Goal: Browse casually: Explore the website without a specific task or goal

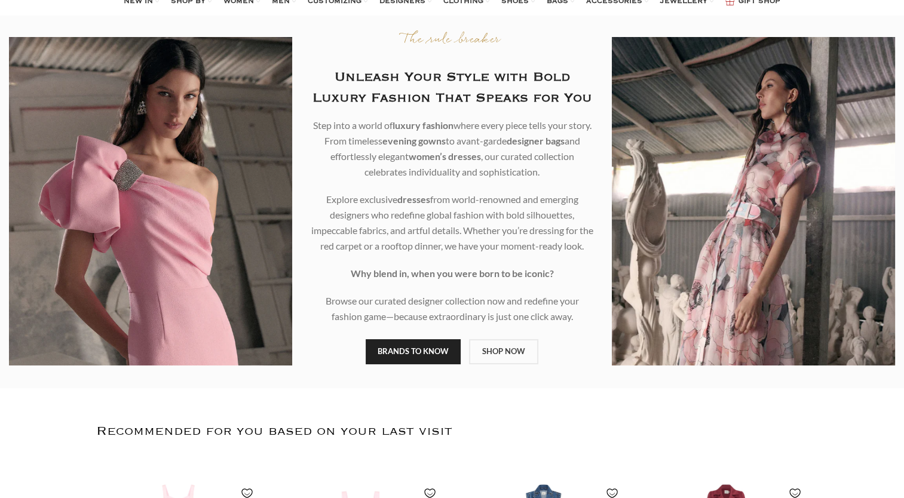
scroll to position [44, 0]
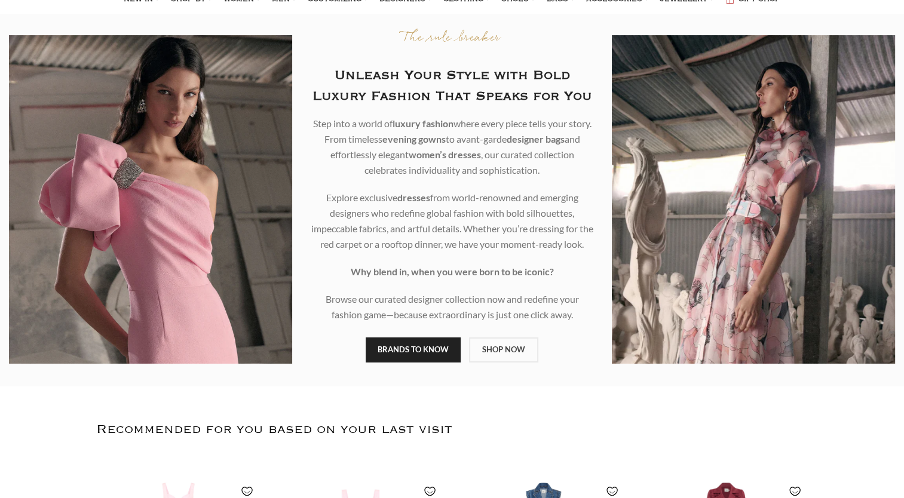
click at [839, 333] on div at bounding box center [753, 199] width 283 height 329
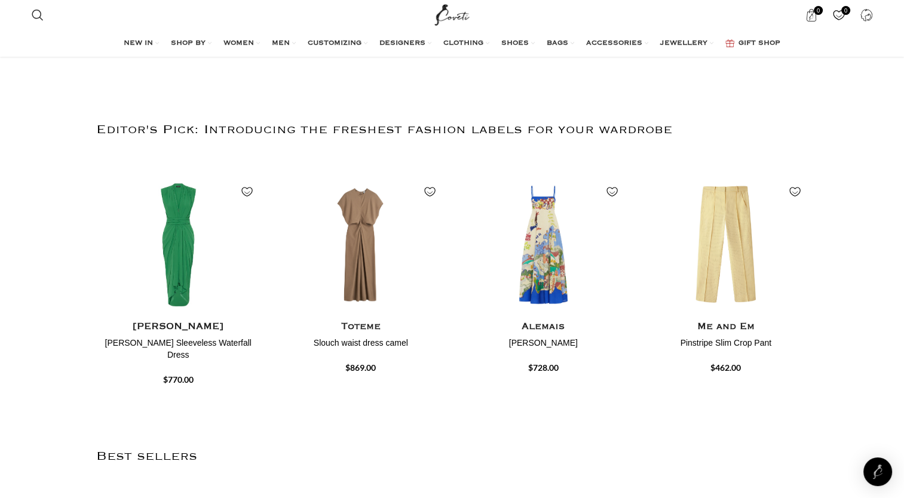
scroll to position [670, 0]
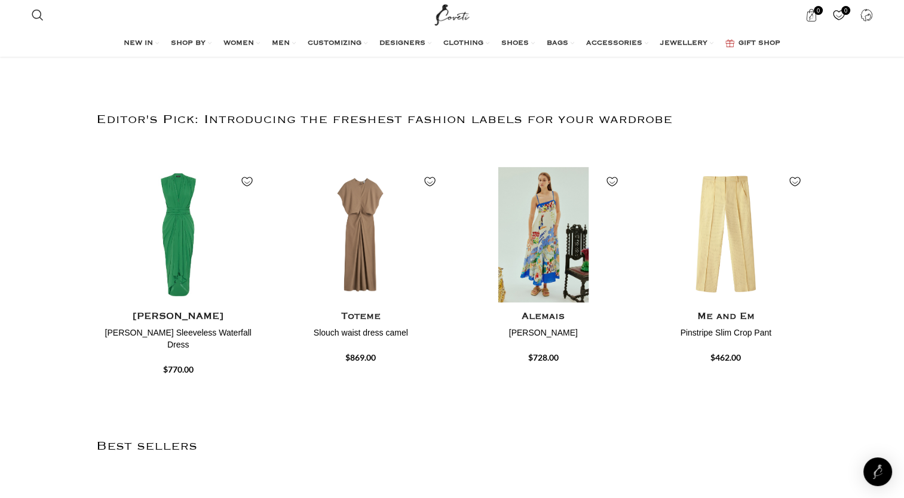
click at [540, 245] on img "3 / 4" at bounding box center [543, 235] width 170 height 148
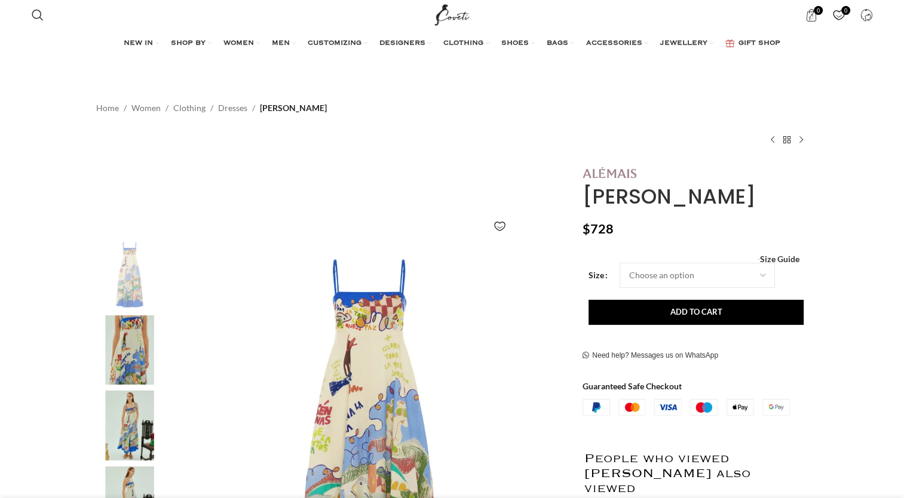
click at [624, 175] on img at bounding box center [610, 172] width 54 height 11
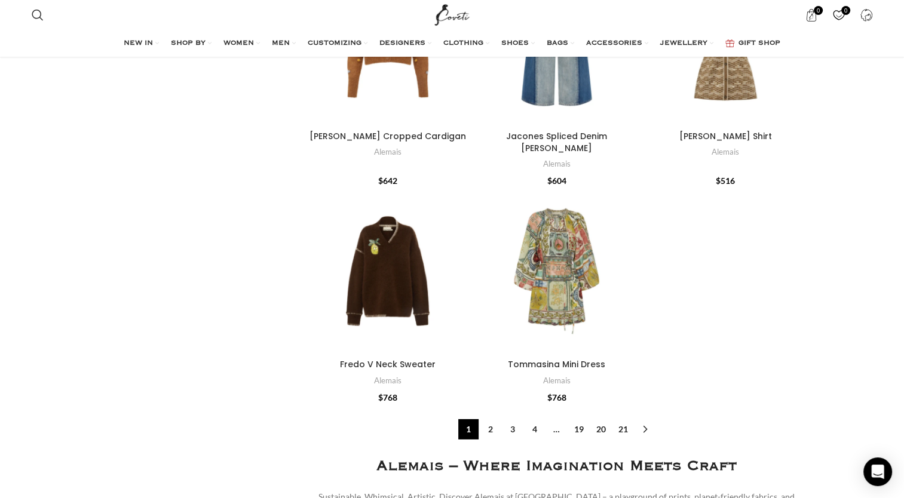
scroll to position [3570, 0]
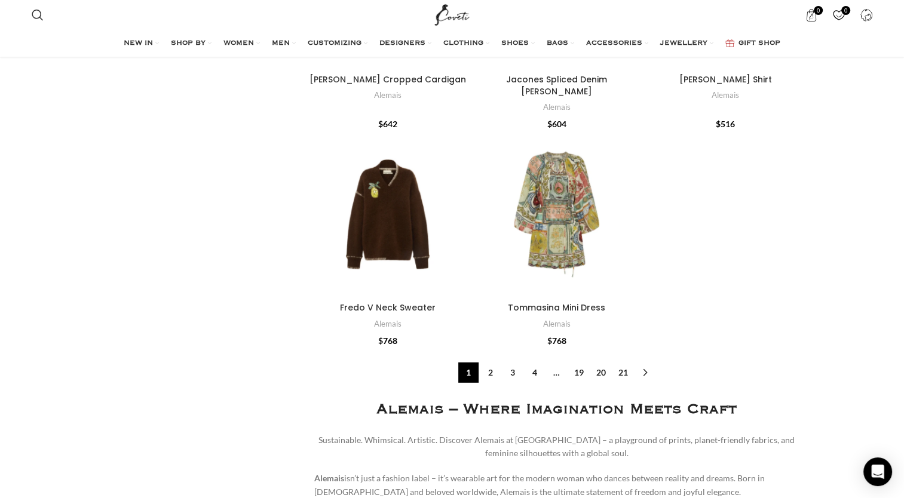
click at [492, 363] on link "2" at bounding box center [490, 373] width 20 height 20
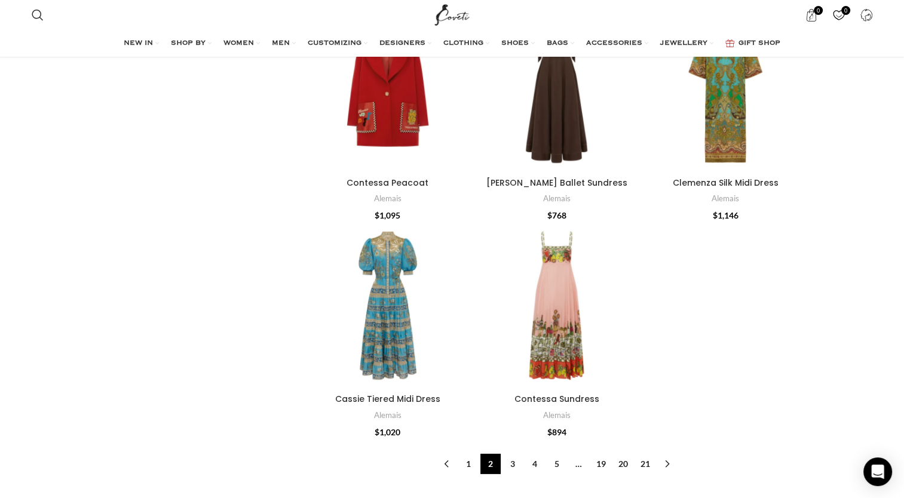
scroll to position [3571, 0]
click at [511, 454] on link "3" at bounding box center [512, 464] width 20 height 20
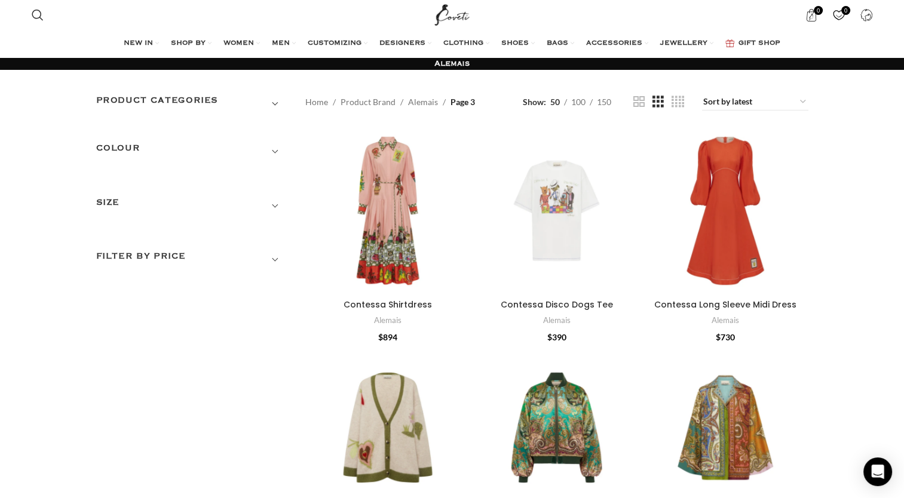
click at [777, 112] on span "Show sidebar" at bounding box center [452, 249] width 904 height 498
click at [771, 99] on span "Show sidebar" at bounding box center [452, 249] width 904 height 498
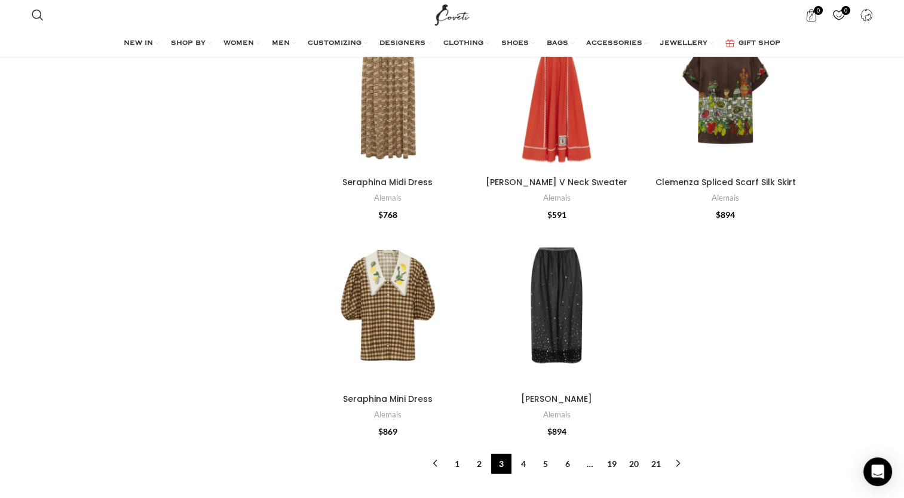
scroll to position [3569, 0]
click at [523, 454] on link "4" at bounding box center [523, 464] width 20 height 20
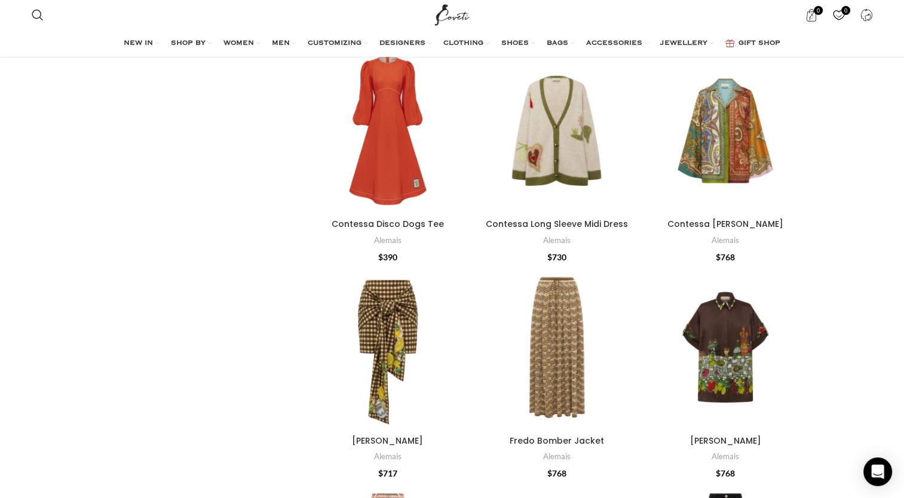
scroll to position [294, 0]
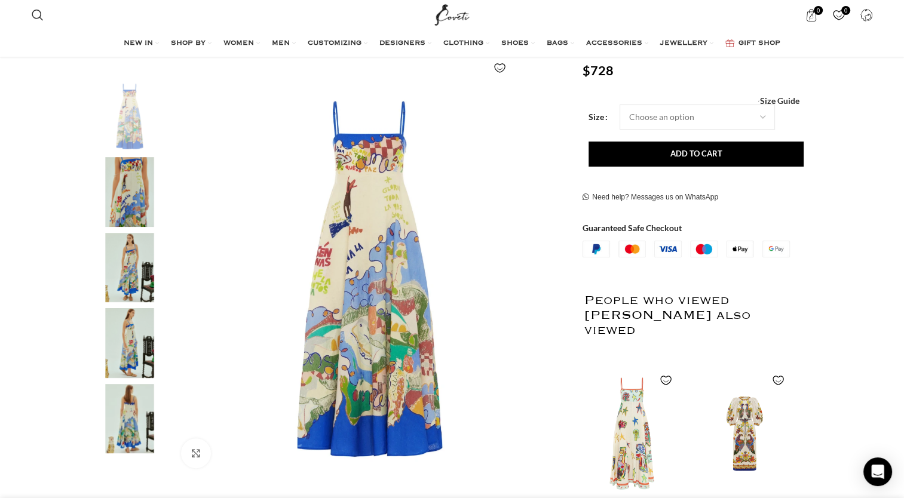
scroll to position [160, 0]
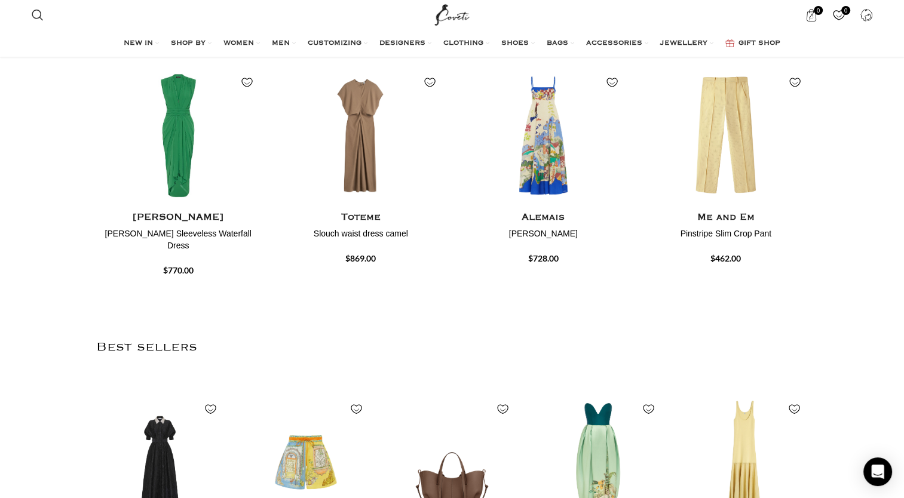
scroll to position [767, 0]
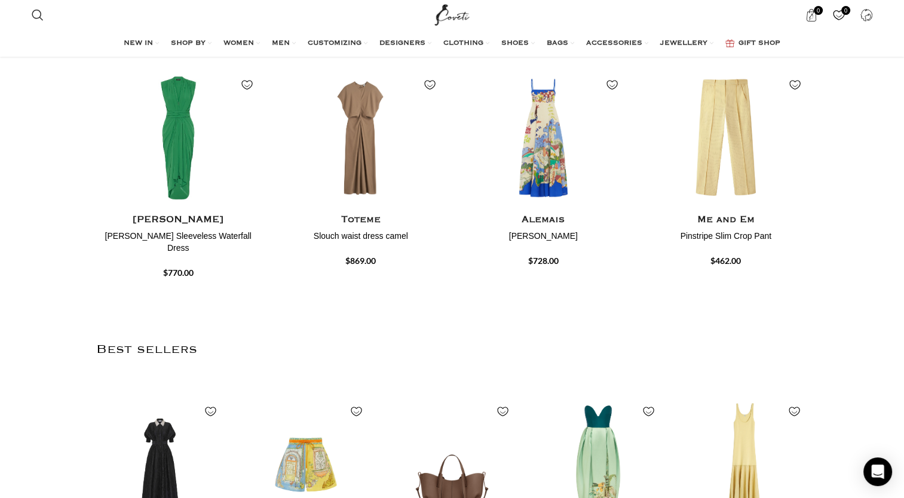
click at [556, 228] on h4 "Alemais" at bounding box center [543, 220] width 165 height 15
click at [560, 228] on h4 "Alemais" at bounding box center [543, 220] width 165 height 15
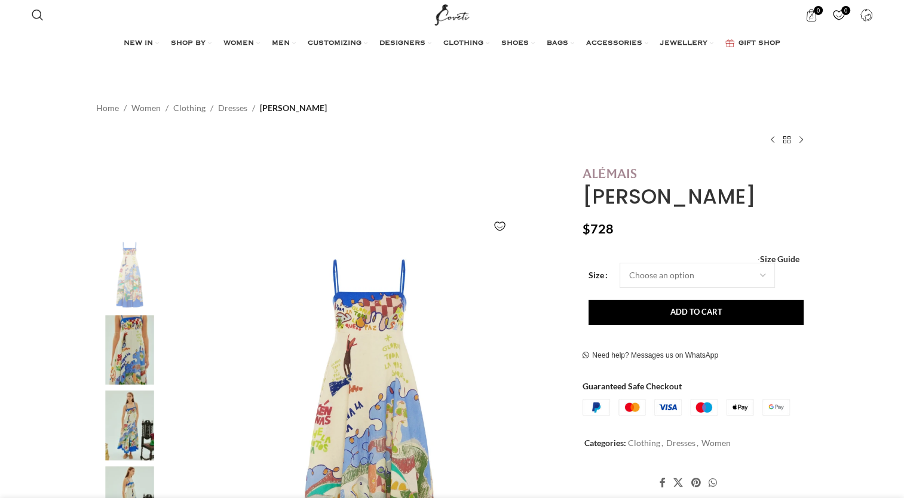
click at [605, 173] on img at bounding box center [610, 172] width 54 height 11
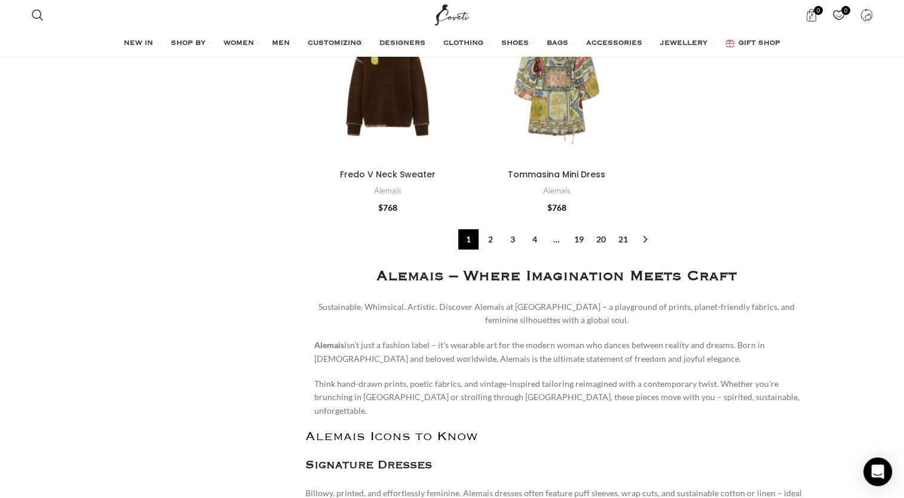
scroll to position [3602, 0]
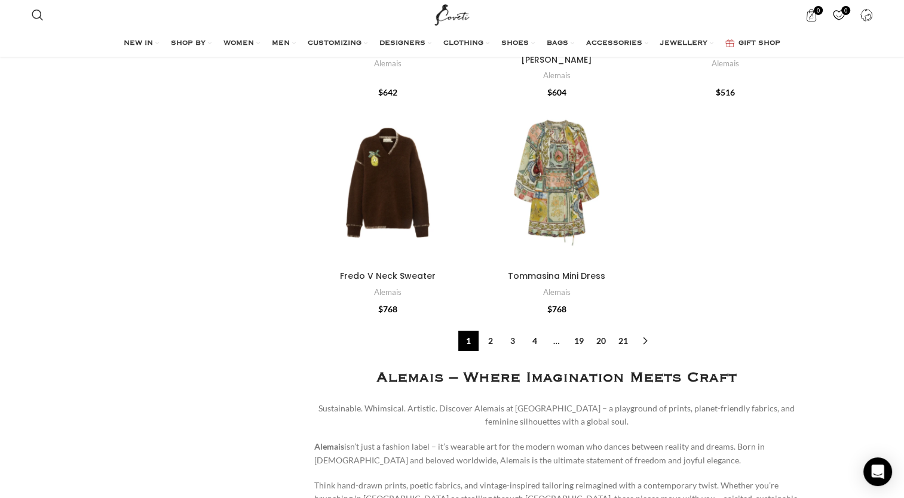
click at [703, 331] on nav "1 2 3 4 … 19 20 21 →" at bounding box center [556, 341] width 503 height 20
click at [624, 331] on link "21" at bounding box center [623, 341] width 20 height 20
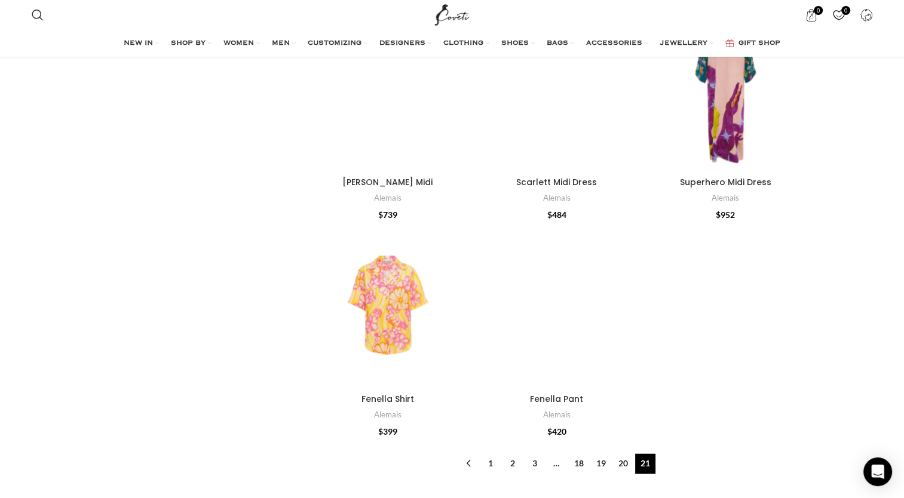
scroll to position [3040, 0]
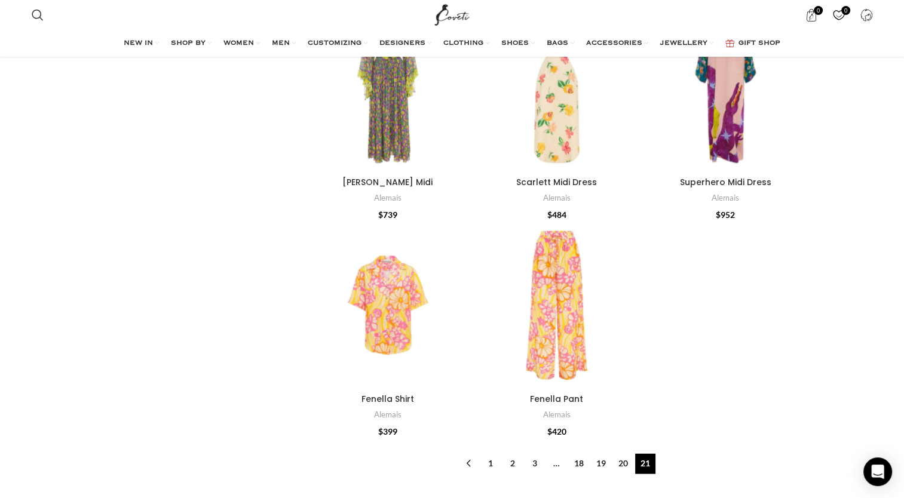
click at [624, 454] on link "20" at bounding box center [623, 464] width 20 height 20
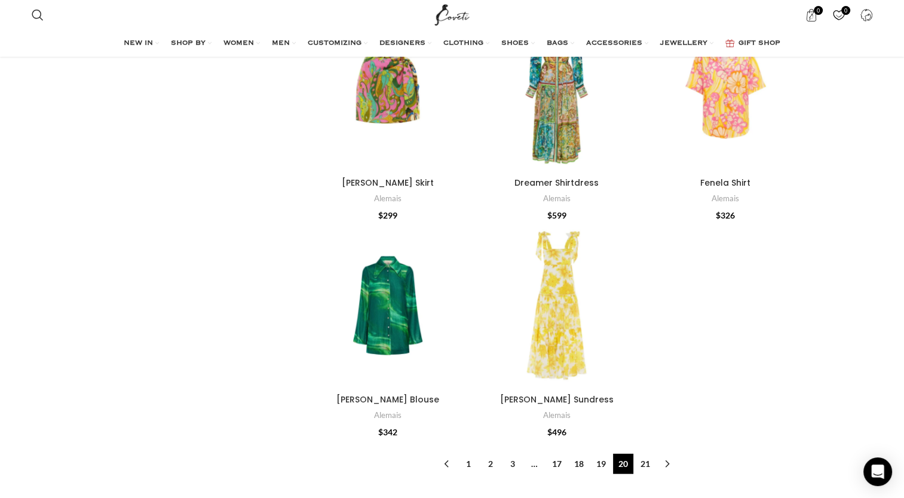
scroll to position [3393, 0]
click at [600, 454] on link "19" at bounding box center [601, 464] width 20 height 20
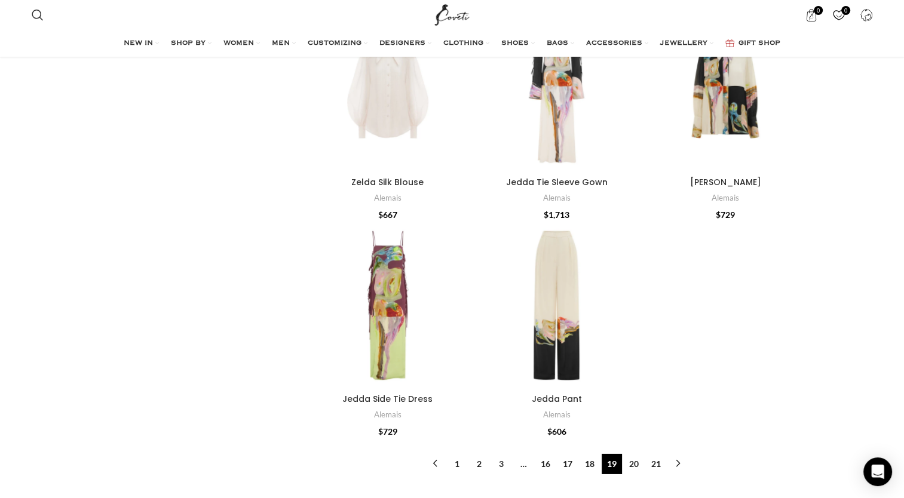
scroll to position [4506, 0]
click at [589, 454] on link "18" at bounding box center [590, 464] width 20 height 20
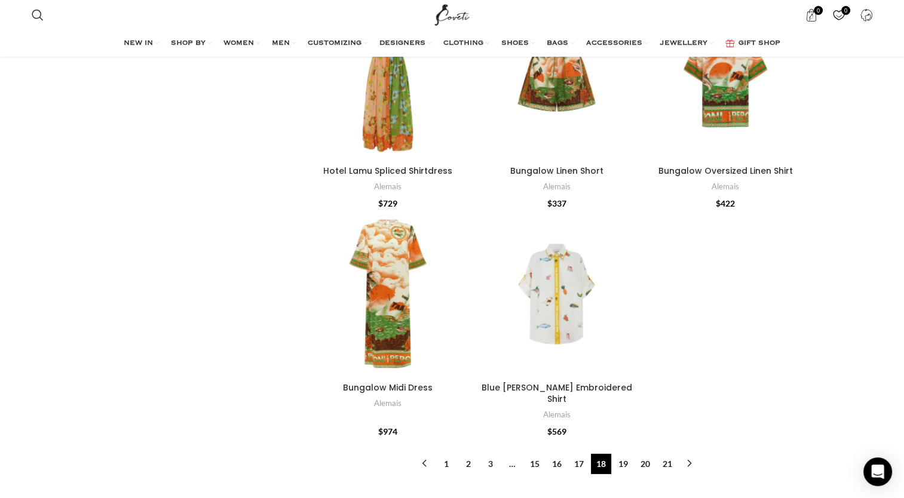
scroll to position [3580, 0]
click at [577, 454] on link "17" at bounding box center [579, 464] width 20 height 20
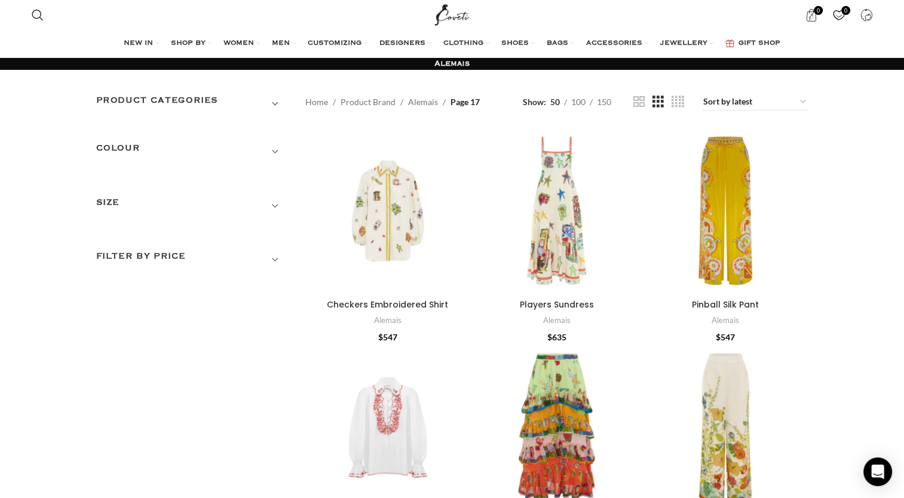
click at [857, 197] on span "Show sidebar" at bounding box center [452, 249] width 904 height 498
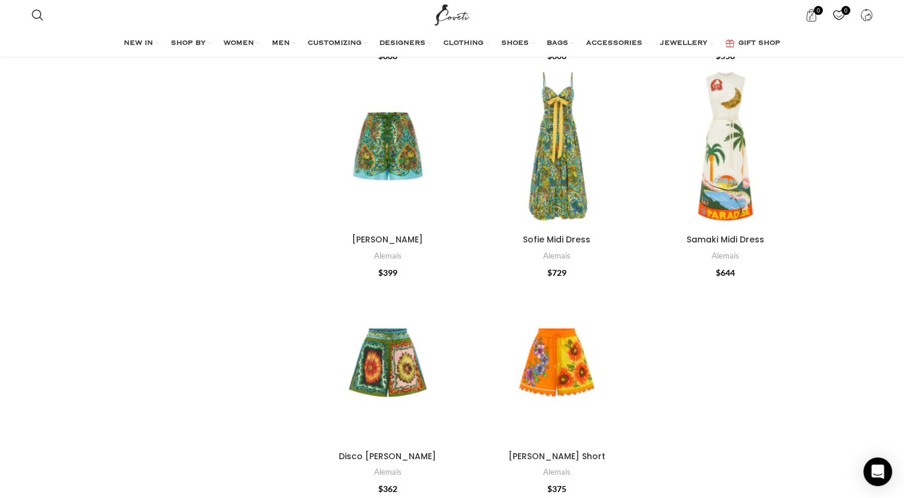
scroll to position [3513, 0]
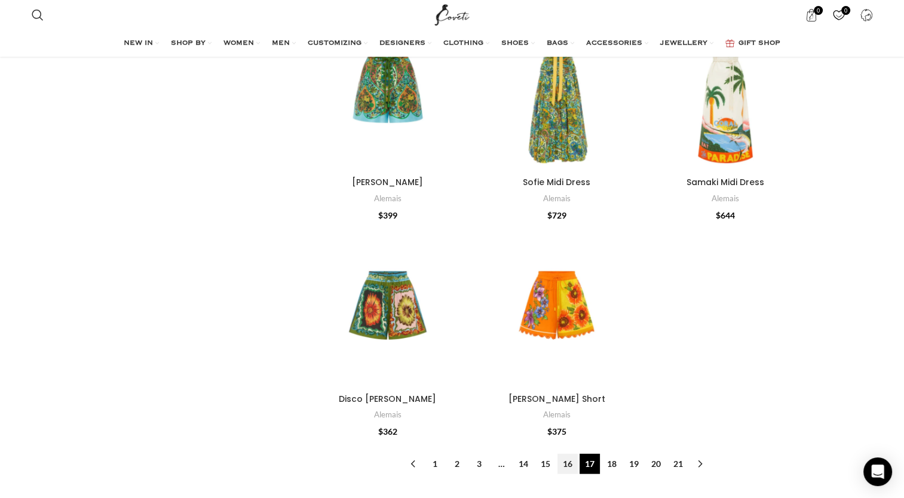
click at [567, 454] on link "16" at bounding box center [567, 464] width 20 height 20
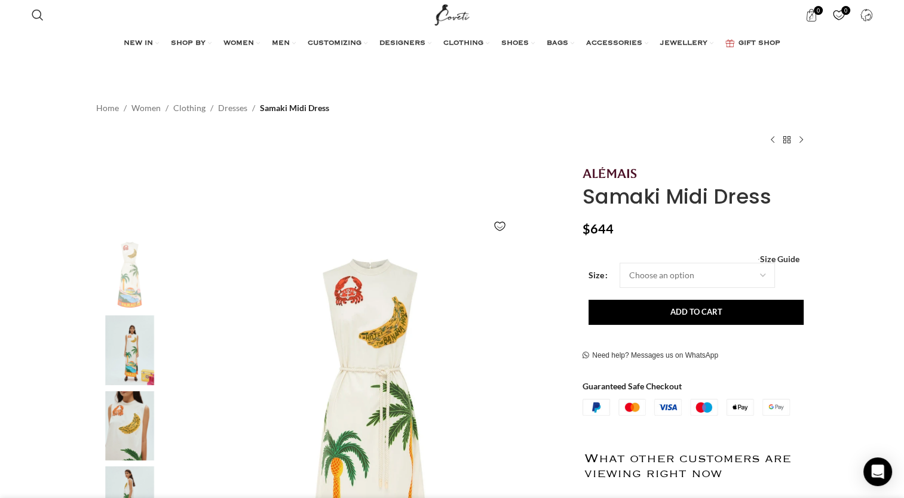
scroll to position [0, 251]
